Goal: Find specific page/section: Find specific page/section

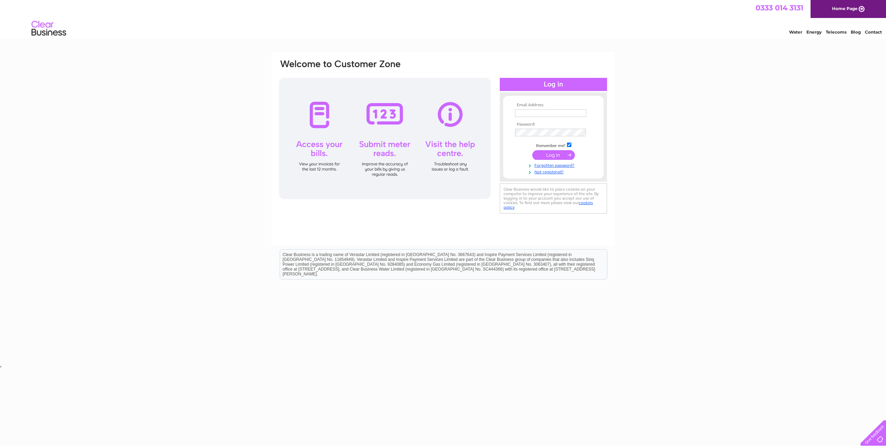
type input "jamie@p8projectmanagement.com"
click at [557, 152] on input "submit" at bounding box center [553, 155] width 43 height 10
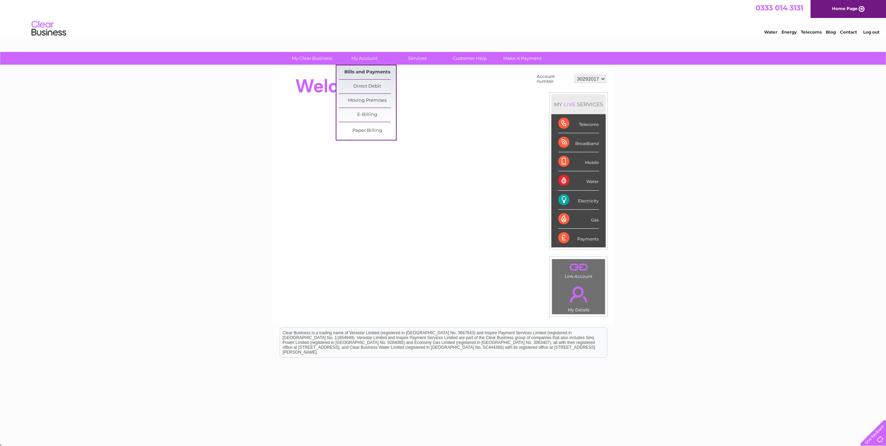
click at [357, 68] on link "Bills and Payments" at bounding box center [367, 72] width 57 height 14
click at [360, 70] on link "Bills and Payments" at bounding box center [367, 72] width 57 height 14
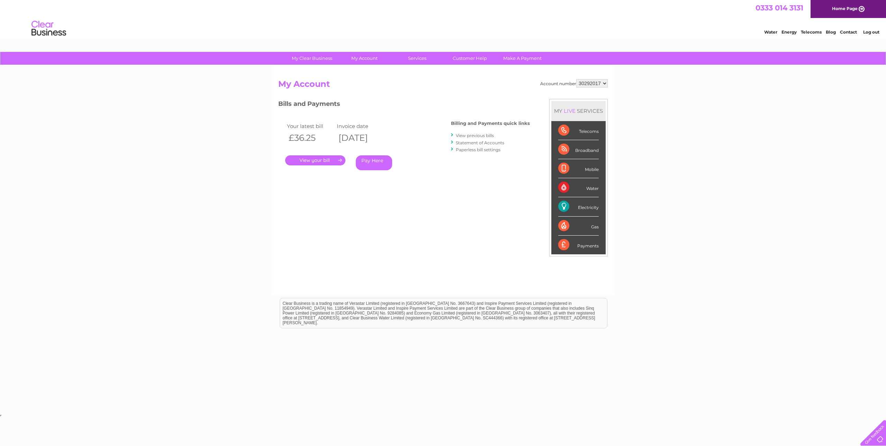
click at [326, 161] on link "." at bounding box center [315, 160] width 60 height 10
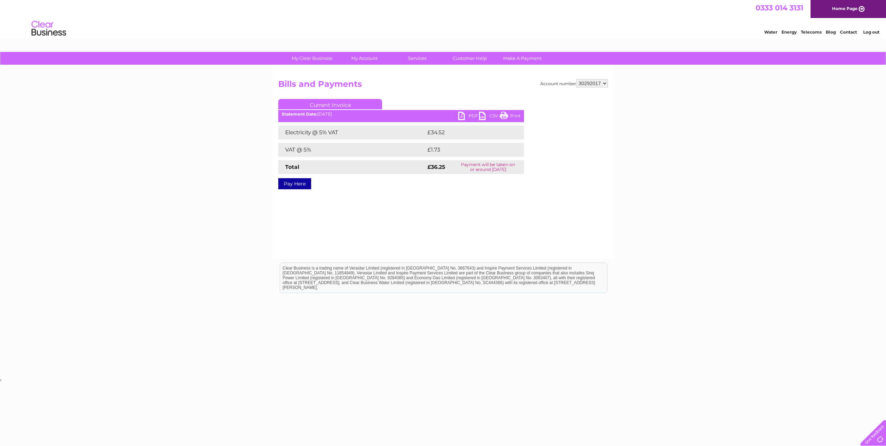
click at [459, 114] on link "PDF" at bounding box center [468, 117] width 21 height 10
